Goal: Task Accomplishment & Management: Use online tool/utility

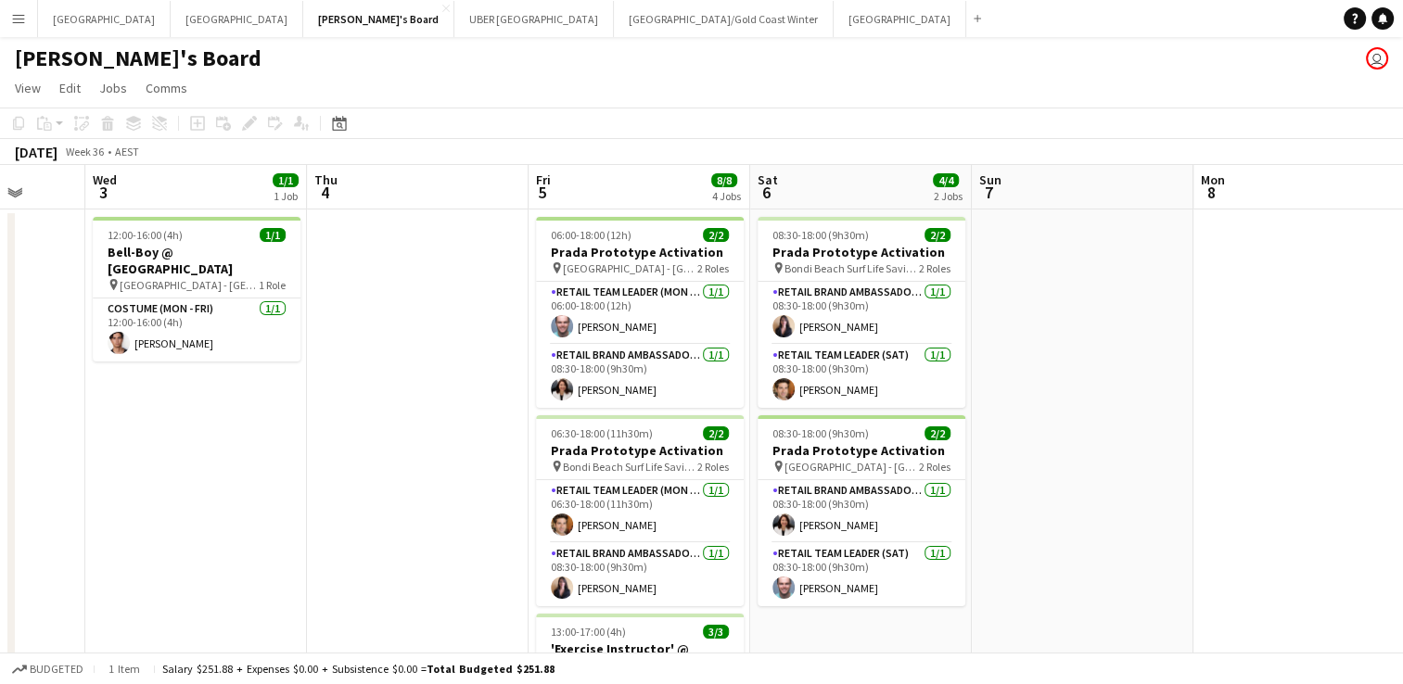
scroll to position [0, 801]
click at [656, 588] on app-card-role "RETAIL Brand Ambassador (Mon - Fri) [DATE] 08:30-18:00 (9h30m) [PERSON_NAME]" at bounding box center [640, 574] width 208 height 63
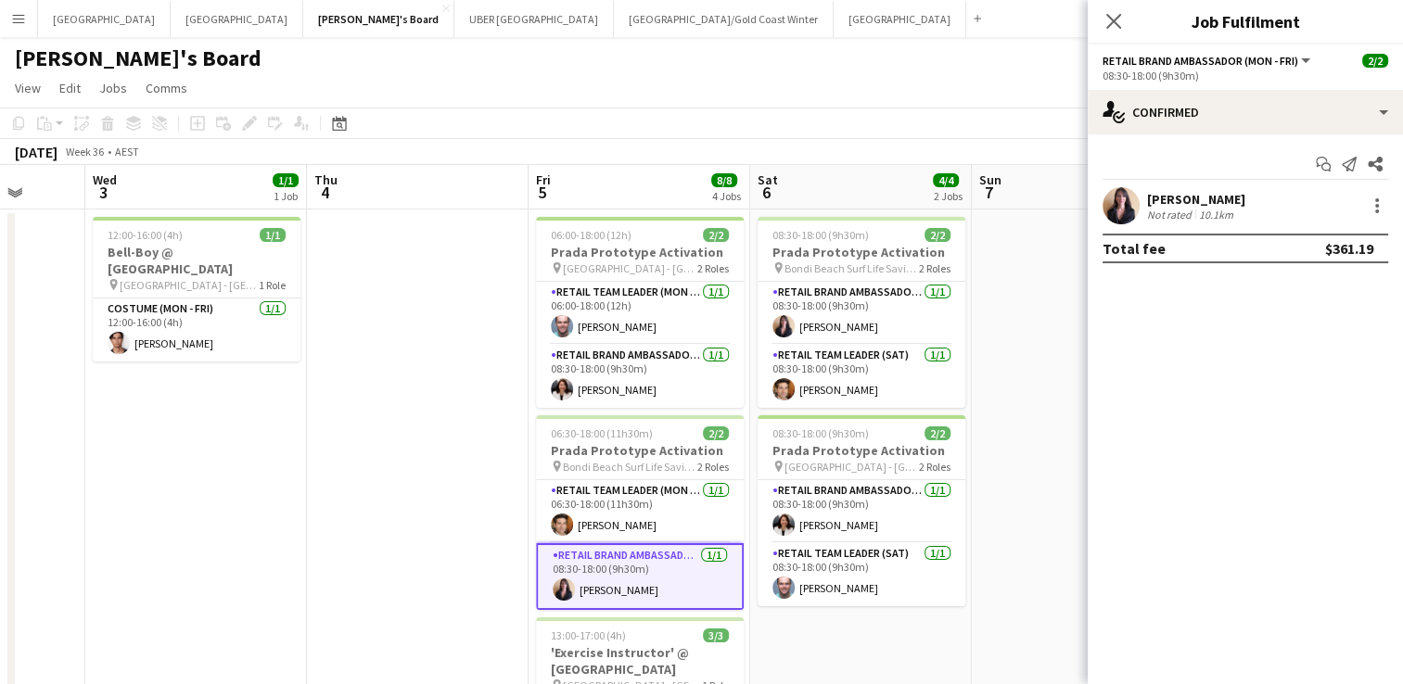
click at [1194, 189] on div "[PERSON_NAME] Not rated 10.1km" at bounding box center [1245, 205] width 315 height 37
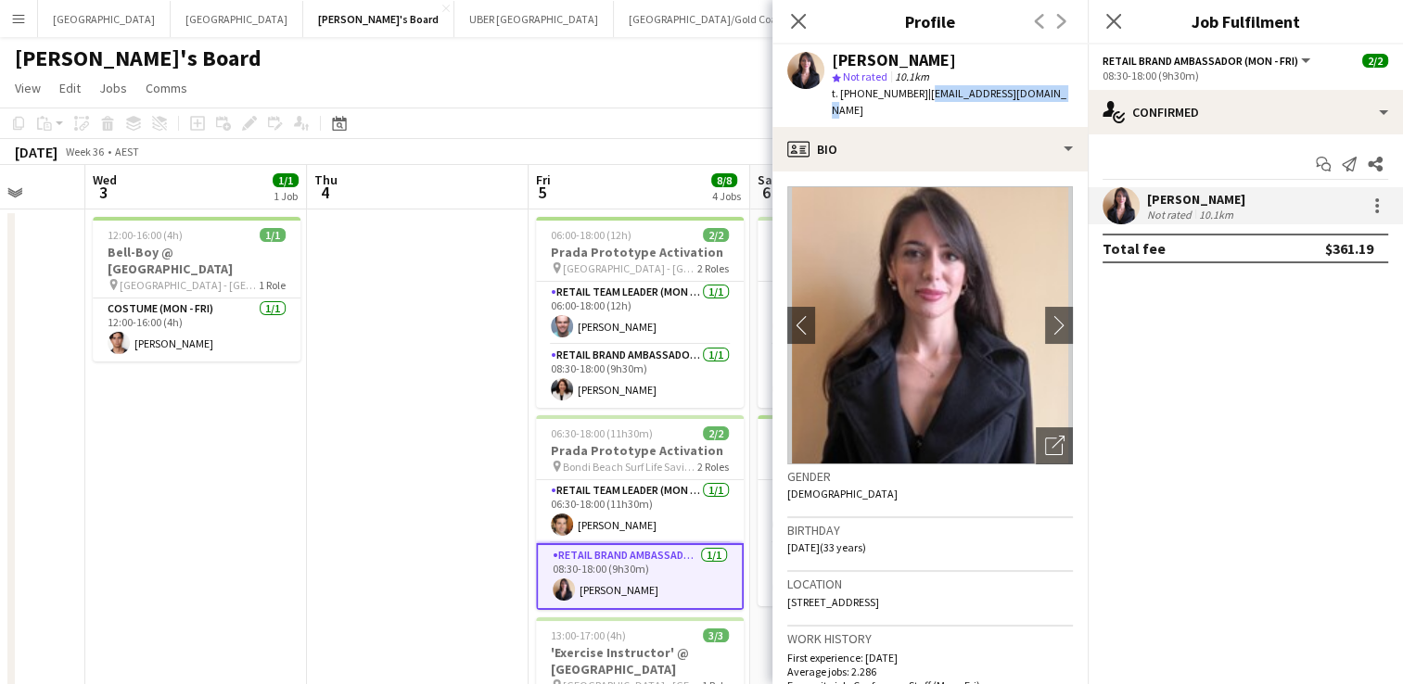
drag, startPoint x: 1059, startPoint y: 93, endPoint x: 922, endPoint y: 97, distance: 137.3
click at [922, 97] on div "[PERSON_NAME] star Not rated 10.1km t. [PHONE_NUMBER] | [EMAIL_ADDRESS][DOMAIN_…" at bounding box center [930, 86] width 315 height 83
copy span "[EMAIL_ADDRESS][DOMAIN_NAME]"
click at [1116, 21] on icon "Close pop-in" at bounding box center [1114, 21] width 18 height 18
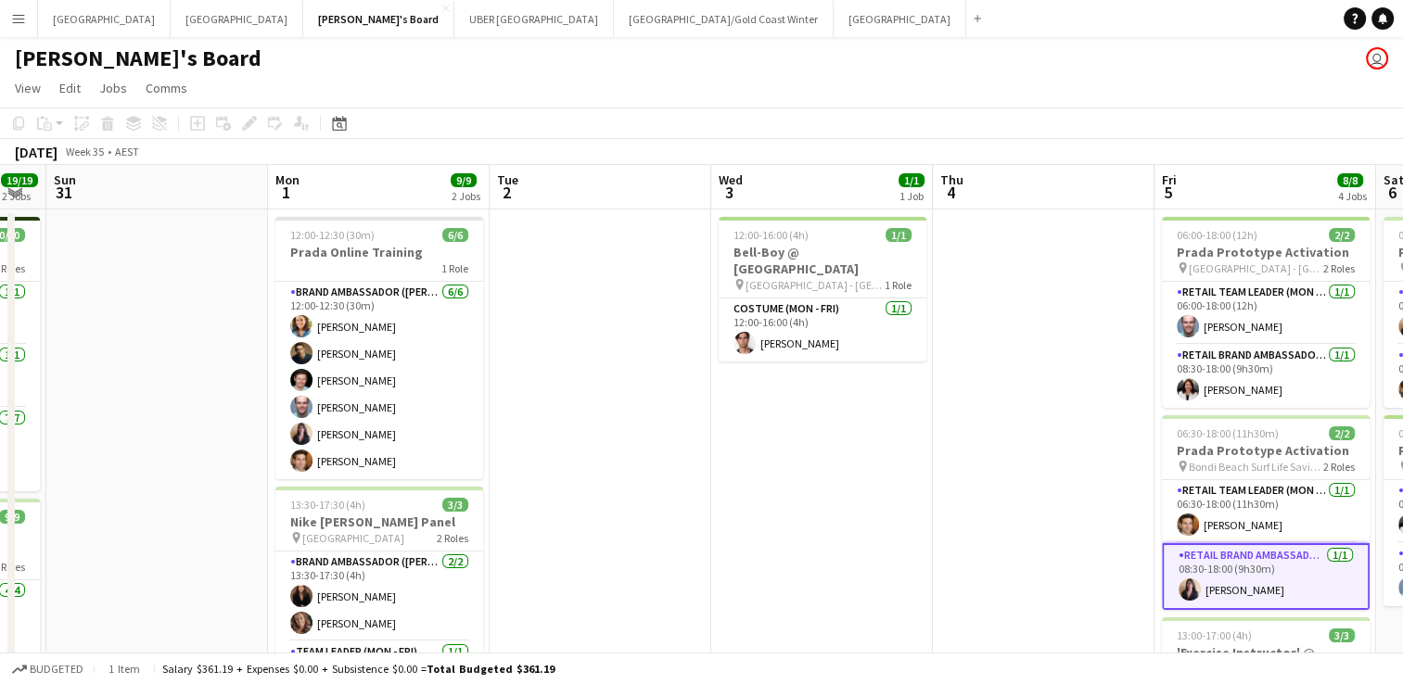
scroll to position [0, 508]
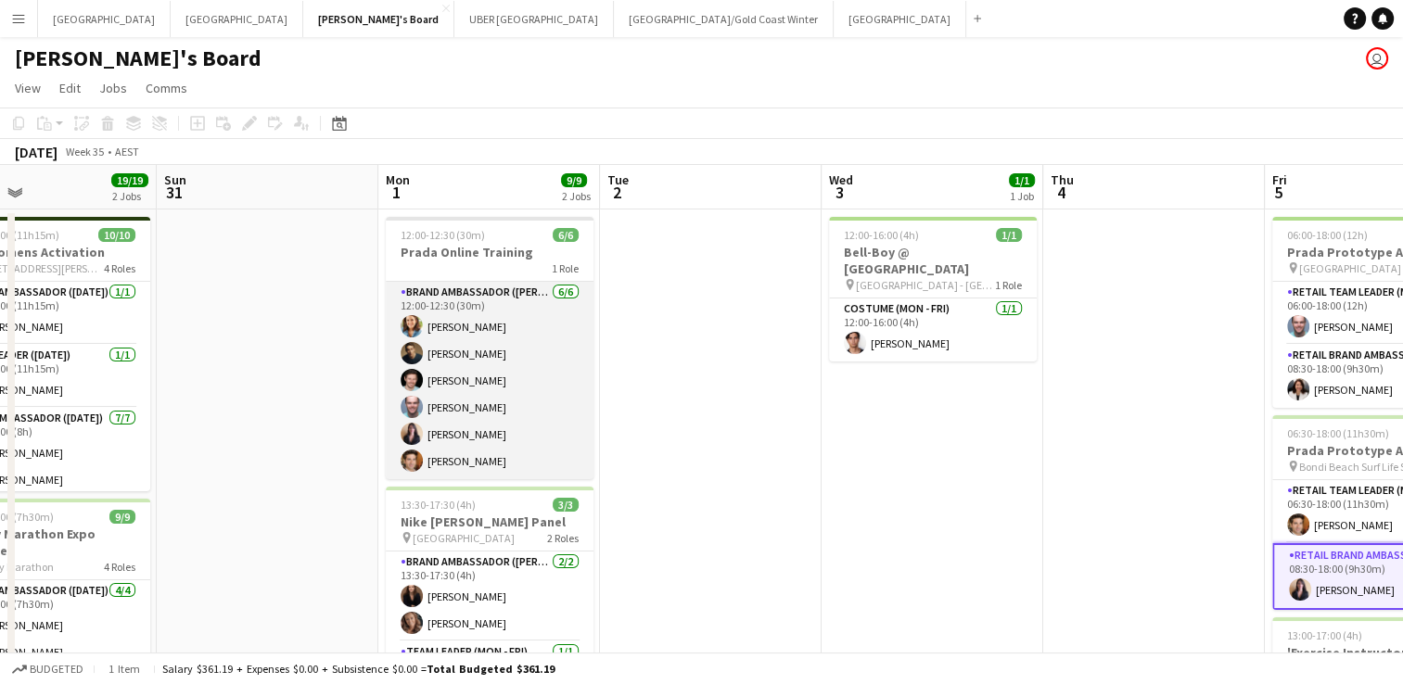
click at [500, 354] on app-card-role "Brand Ambassador (Mon - Fri) [DATE] 12:00-12:30 (30m) [PERSON_NAME] [PERSON_NAM…" at bounding box center [490, 381] width 208 height 198
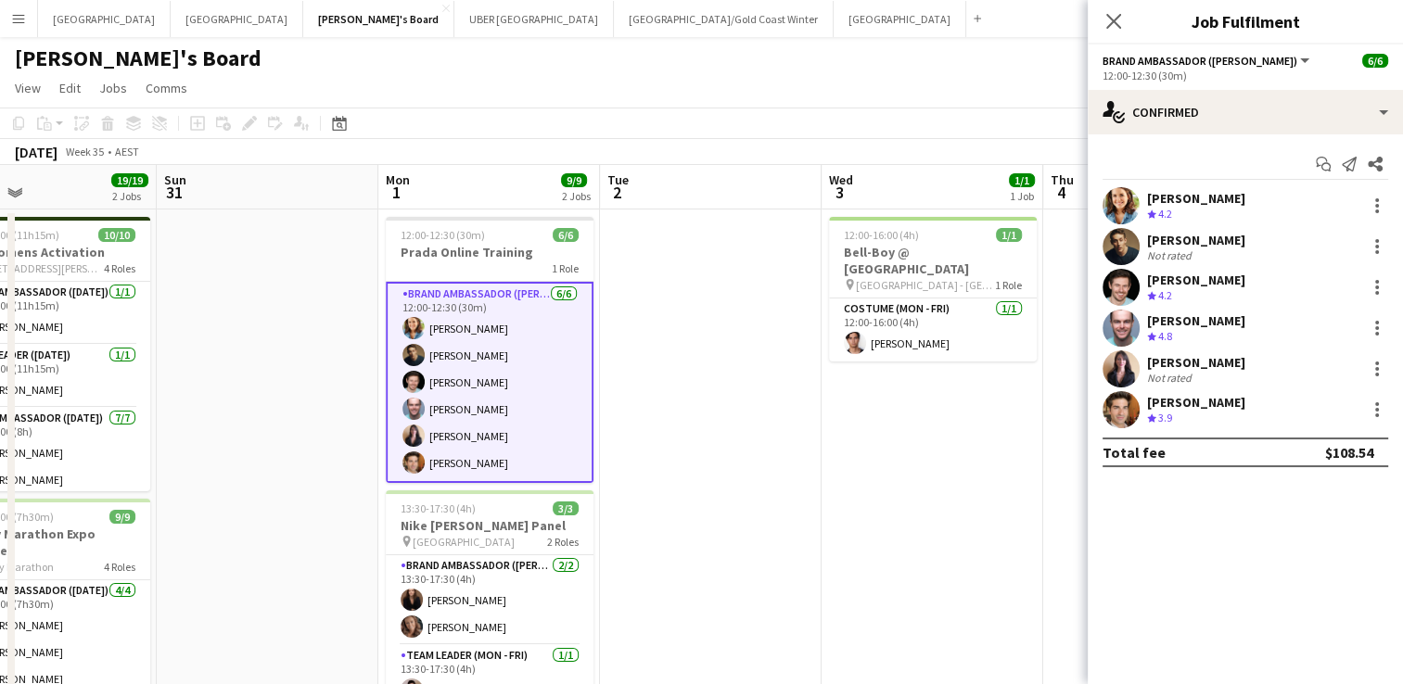
click at [1205, 232] on div "[PERSON_NAME]" at bounding box center [1196, 240] width 98 height 17
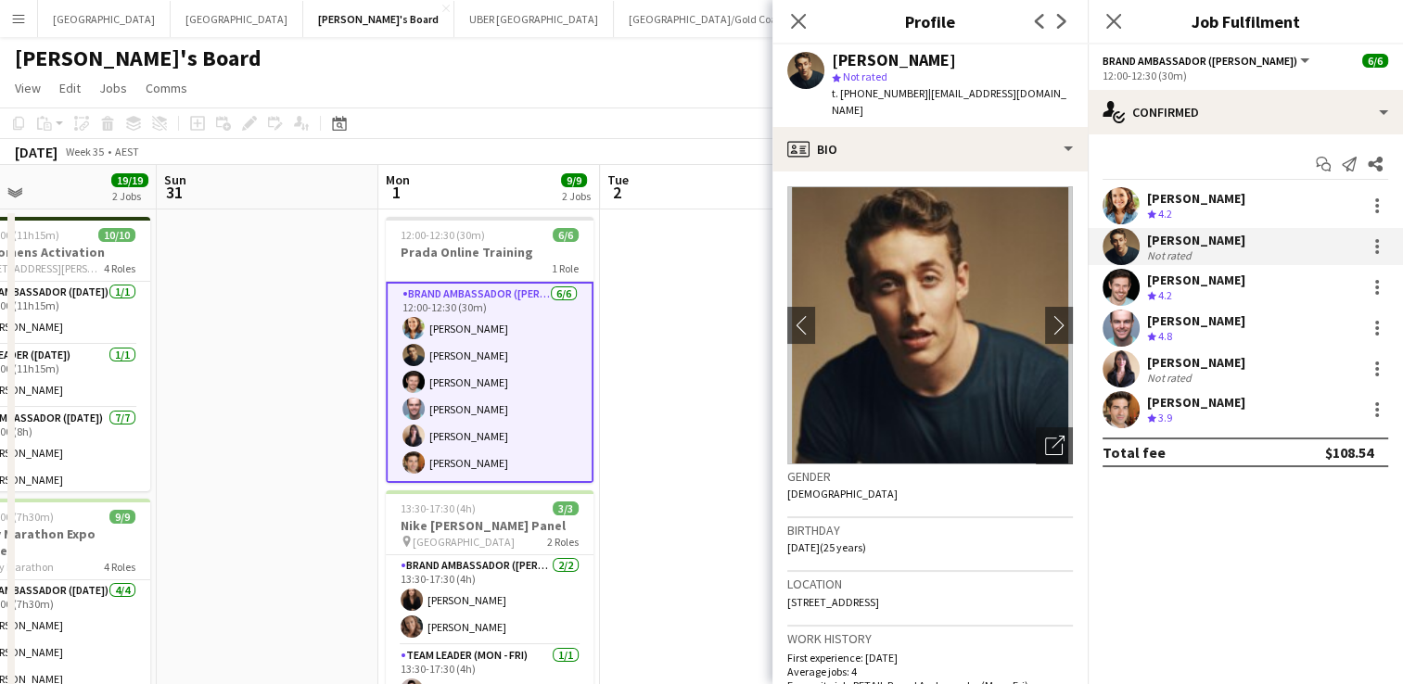
drag, startPoint x: 977, startPoint y: 103, endPoint x: 914, endPoint y: 91, distance: 64.2
click at [914, 91] on div "t. [PHONE_NUMBER] | [EMAIL_ADDRESS][DOMAIN_NAME]" at bounding box center [952, 101] width 241 height 33
copy span "[EMAIL_ADDRESS][DOMAIN_NAME]"
click at [1111, 22] on icon at bounding box center [1114, 21] width 18 height 18
